Goal: Communication & Community: Share content

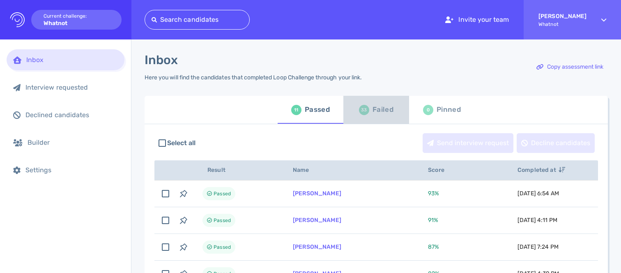
click at [376, 108] on div "Failed" at bounding box center [383, 110] width 21 height 12
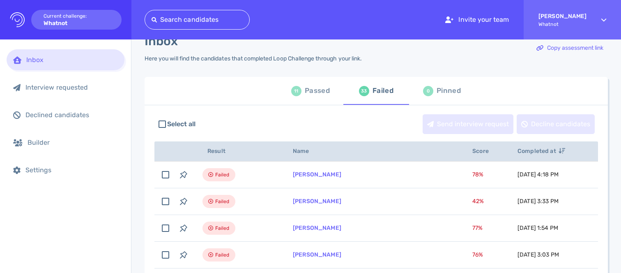
scroll to position [24, 0]
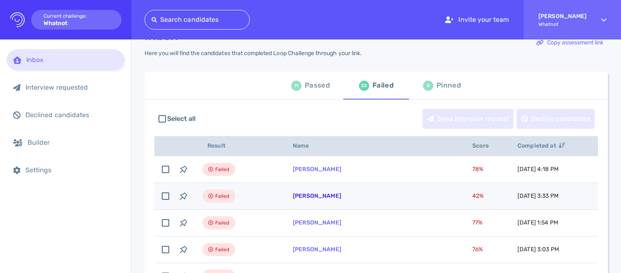
click at [335, 194] on link "[PERSON_NAME]" at bounding box center [317, 195] width 48 height 7
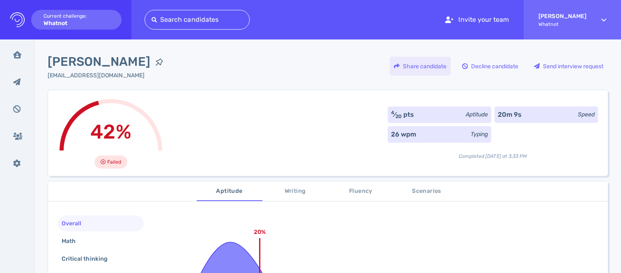
click at [429, 67] on div "Share candidate" at bounding box center [420, 66] width 61 height 19
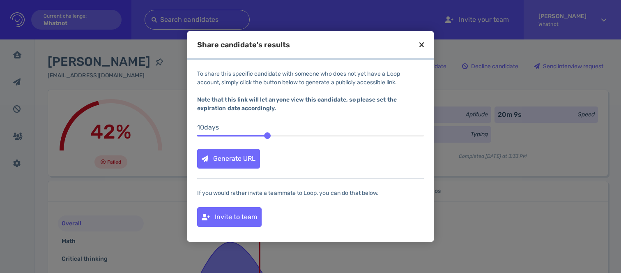
drag, startPoint x: 242, startPoint y: 134, endPoint x: 265, endPoint y: 132, distance: 23.6
click at [265, 132] on div at bounding box center [267, 135] width 7 height 7
drag, startPoint x: 267, startPoint y: 134, endPoint x: 242, endPoint y: 135, distance: 24.3
click at [242, 135] on div at bounding box center [244, 135] width 7 height 7
click at [238, 155] on div "Generate URL" at bounding box center [229, 158] width 62 height 19
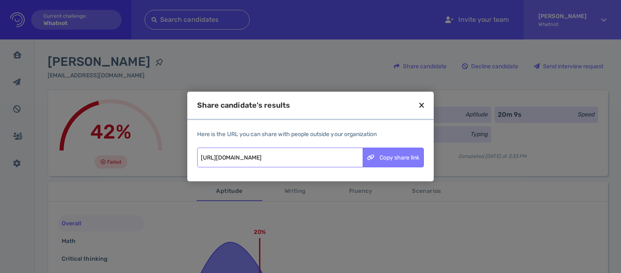
click at [398, 155] on div "Copy share link" at bounding box center [393, 157] width 60 height 19
